Goal: Task Accomplishment & Management: Use online tool/utility

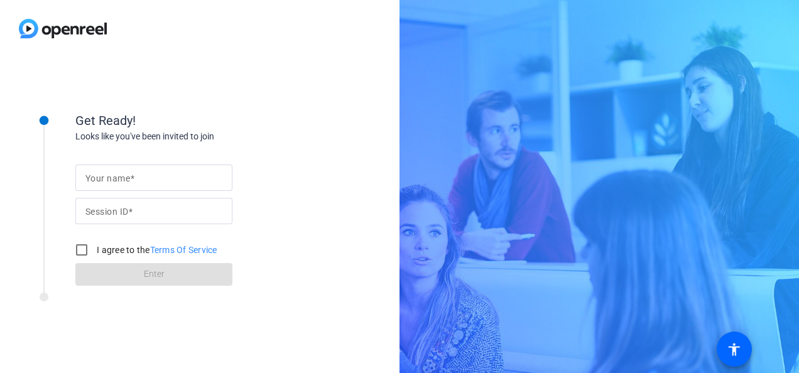
click at [116, 182] on mat-label "Your name" at bounding box center [107, 178] width 45 height 10
click at [116, 182] on input "Your name" at bounding box center [153, 177] width 137 height 15
click at [111, 178] on input "Your name" at bounding box center [153, 177] width 137 height 15
drag, startPoint x: 170, startPoint y: 177, endPoint x: 132, endPoint y: 177, distance: 37.7
click at [132, 177] on input "[PERSON_NAME]" at bounding box center [153, 177] width 137 height 15
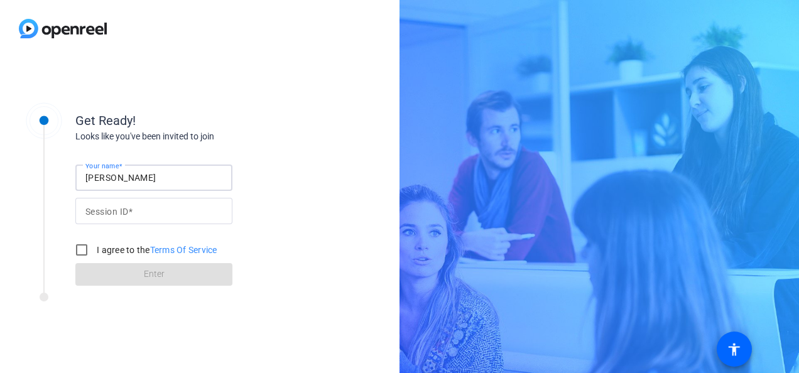
type input "[PERSON_NAME]"
click at [91, 335] on div "Get Ready! Looks like you've been invited to join Your name [PERSON_NAME] Sessi…" at bounding box center [170, 214] width 314 height 251
click at [87, 247] on input "I agree to the Terms Of Service" at bounding box center [81, 250] width 25 height 25
checkbox input "true"
click at [133, 283] on form "Your name [PERSON_NAME] Session ID I agree to the Terms Of Service Enter" at bounding box center [153, 222] width 157 height 128
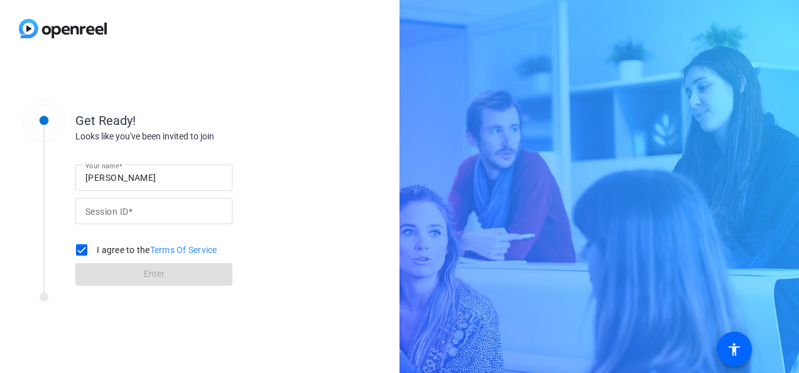
click at [276, 187] on div "Your name [PERSON_NAME] Session ID I agree to the Terms Of Service Enter" at bounding box center [200, 214] width 251 height 143
drag, startPoint x: 114, startPoint y: 207, endPoint x: 110, endPoint y: 212, distance: 6.7
click at [114, 207] on mat-label "Session ID" at bounding box center [106, 212] width 43 height 10
click at [114, 207] on input "Session ID" at bounding box center [153, 211] width 137 height 15
paste input "iPSV"
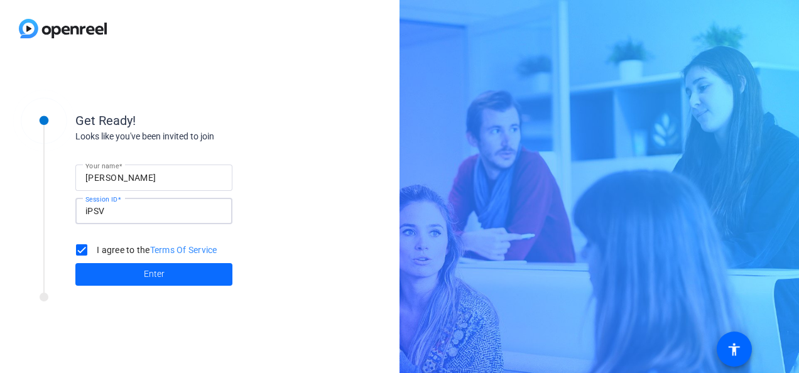
type input "iPSV"
click at [149, 276] on span "Enter" at bounding box center [154, 274] width 21 height 13
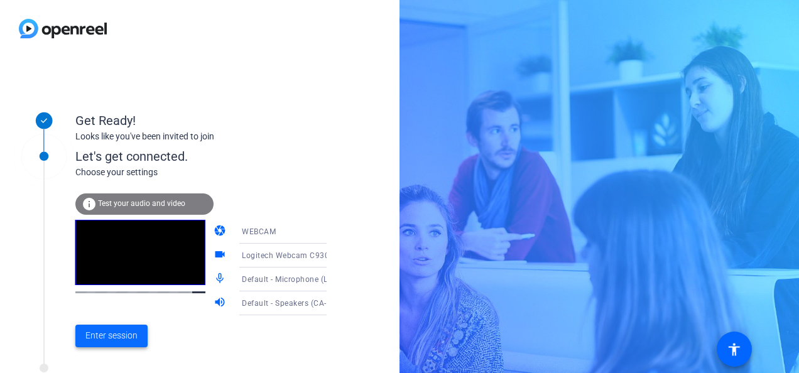
click at [117, 337] on span "Enter session" at bounding box center [111, 335] width 52 height 13
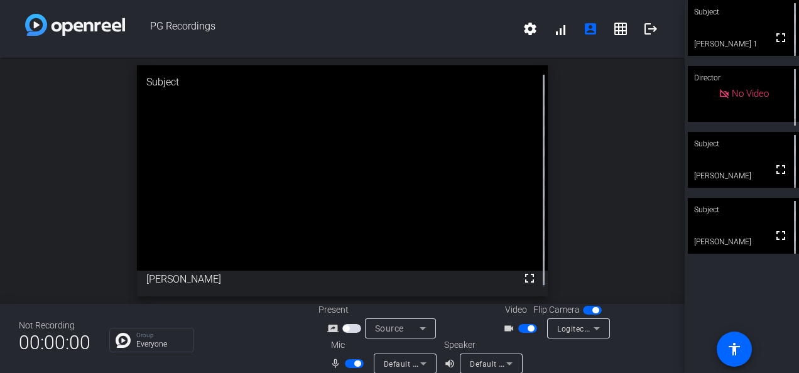
click at [630, 173] on div "open_in_new Subject fullscreen [PERSON_NAME]" at bounding box center [342, 181] width 685 height 246
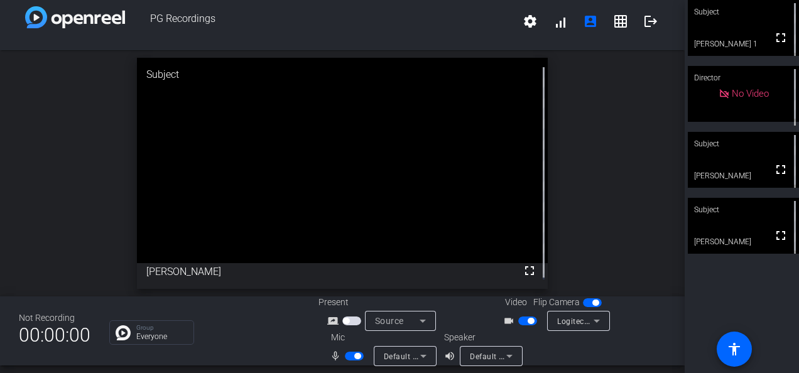
scroll to position [14, 0]
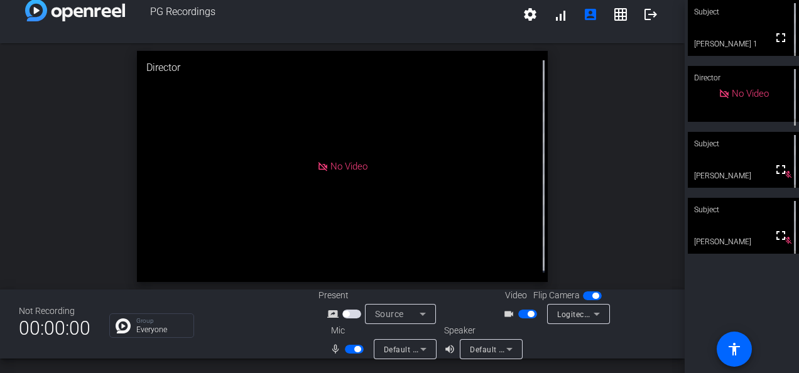
click at [331, 348] on mat-icon "mic_none" at bounding box center [337, 349] width 15 height 15
click at [349, 349] on span "button" at bounding box center [354, 349] width 19 height 9
click at [351, 348] on span "button" at bounding box center [354, 349] width 19 height 9
drag, startPoint x: 776, startPoint y: 40, endPoint x: 757, endPoint y: 35, distance: 19.4
click at [757, 35] on div "fullscreen" at bounding box center [743, 28] width 111 height 56
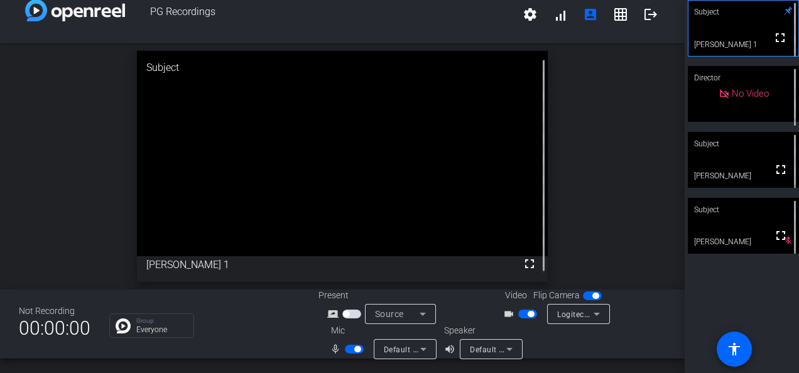
click at [345, 353] on span "button" at bounding box center [354, 349] width 19 height 9
click at [355, 348] on span "button" at bounding box center [354, 349] width 19 height 9
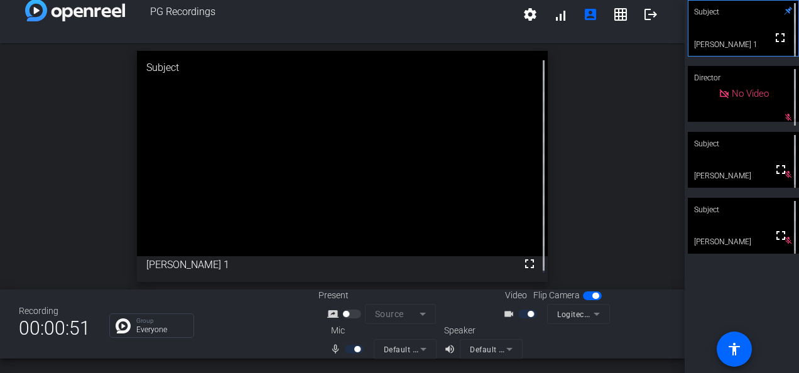
click at [347, 351] on div at bounding box center [355, 349] width 21 height 9
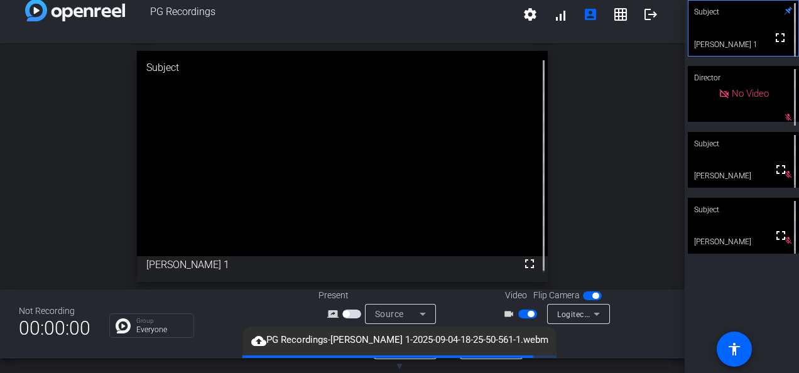
click at [351, 349] on div "cloud_upload PG Recordings-[PERSON_NAME] 1-2025-09-04-18-25-50-561-1.webm" at bounding box center [400, 341] width 314 height 29
click at [255, 315] on div "Group Everyone" at bounding box center [204, 326] width 190 height 25
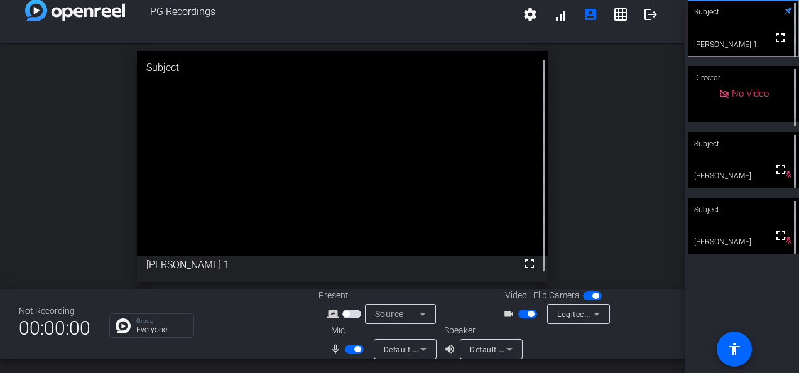
click at [354, 348] on span "button" at bounding box center [357, 349] width 6 height 6
click at [346, 349] on span "button" at bounding box center [349, 349] width 6 height 6
click at [356, 349] on span "button" at bounding box center [357, 349] width 6 height 6
click at [346, 348] on span "button" at bounding box center [349, 349] width 6 height 6
click at [354, 348] on span "button" at bounding box center [357, 349] width 6 height 6
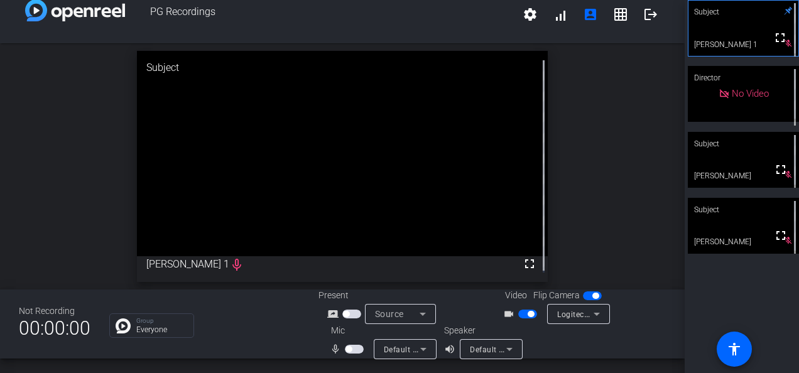
click at [355, 348] on span "button" at bounding box center [354, 349] width 19 height 9
click at [349, 348] on span "button" at bounding box center [354, 349] width 19 height 9
